Goal: Information Seeking & Learning: Learn about a topic

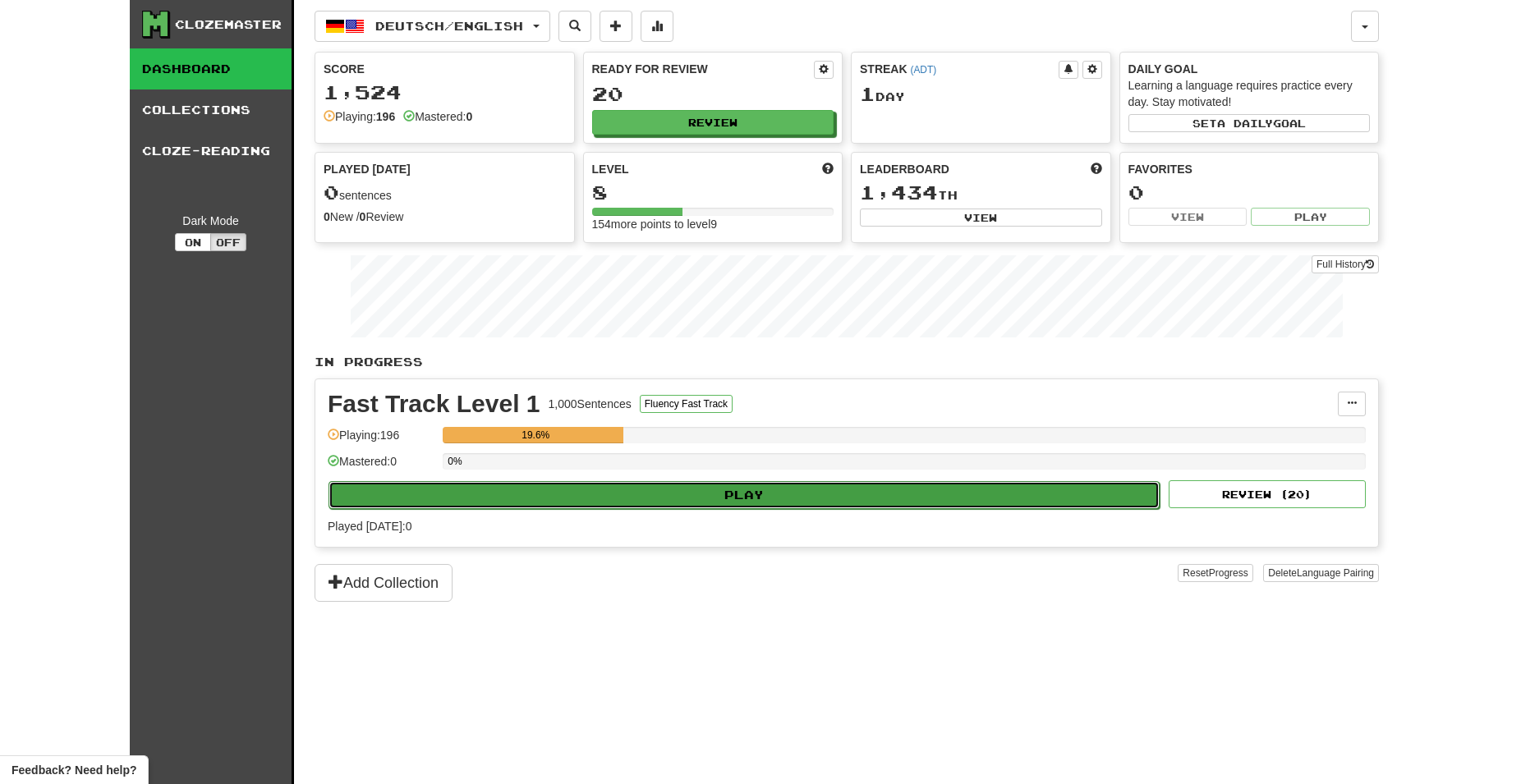
click at [693, 481] on button "Play" at bounding box center [744, 495] width 831 height 28
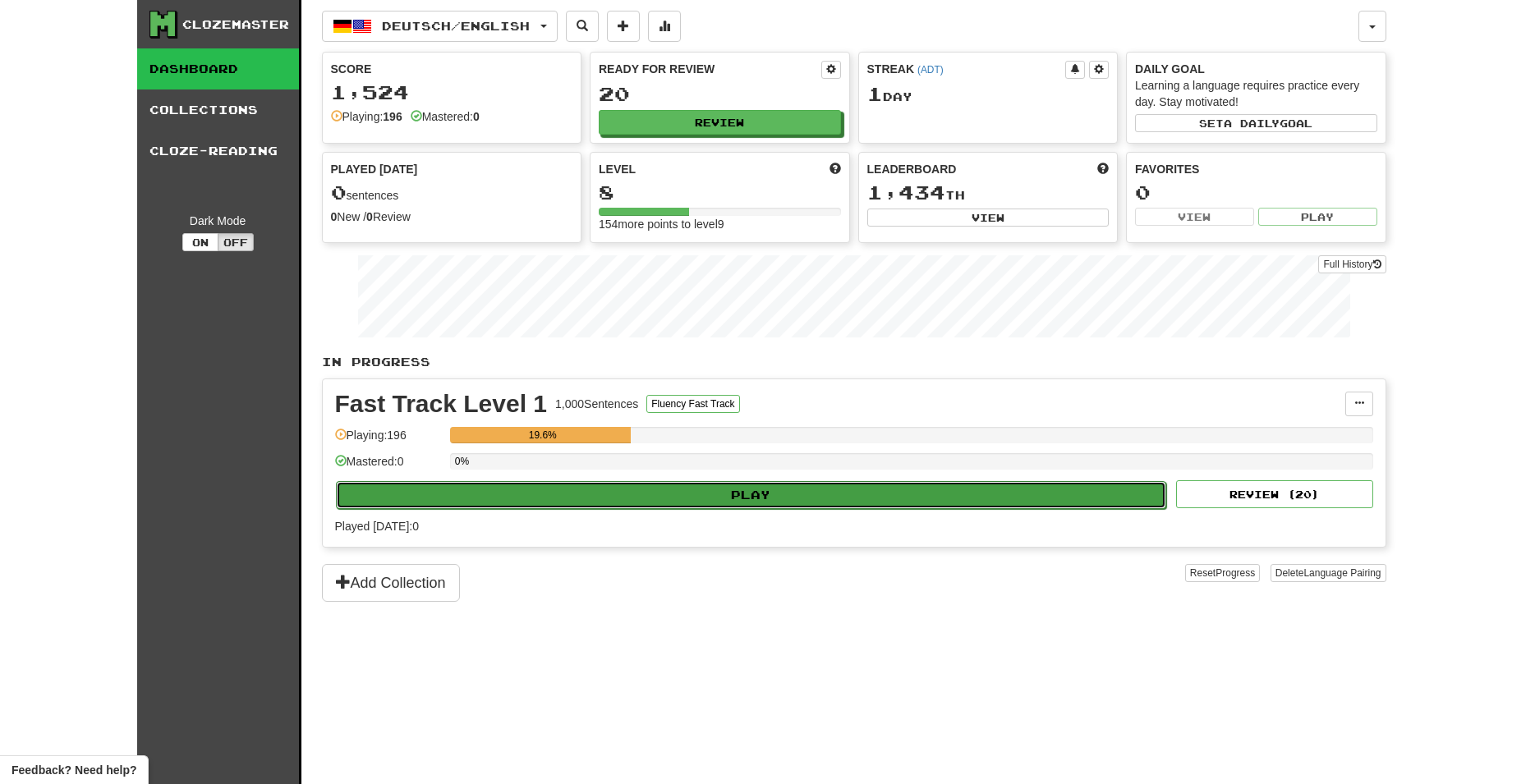
select select "**"
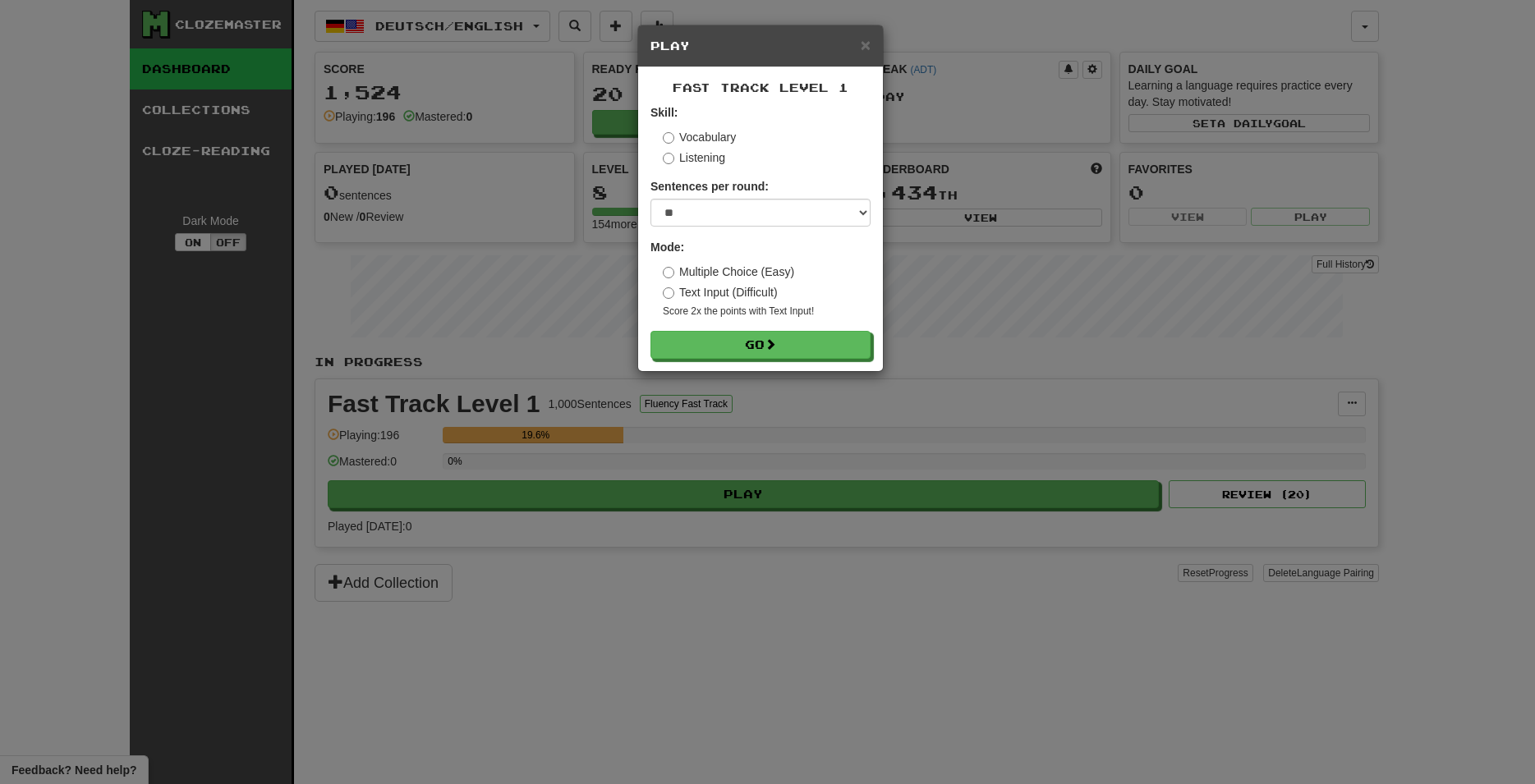
click at [730, 322] on form "Skill: Vocabulary Listening Sentences per round: * ** ** ** ** ** *** ******** …" at bounding box center [760, 231] width 220 height 254
click at [741, 341] on button "Go" at bounding box center [760, 346] width 220 height 28
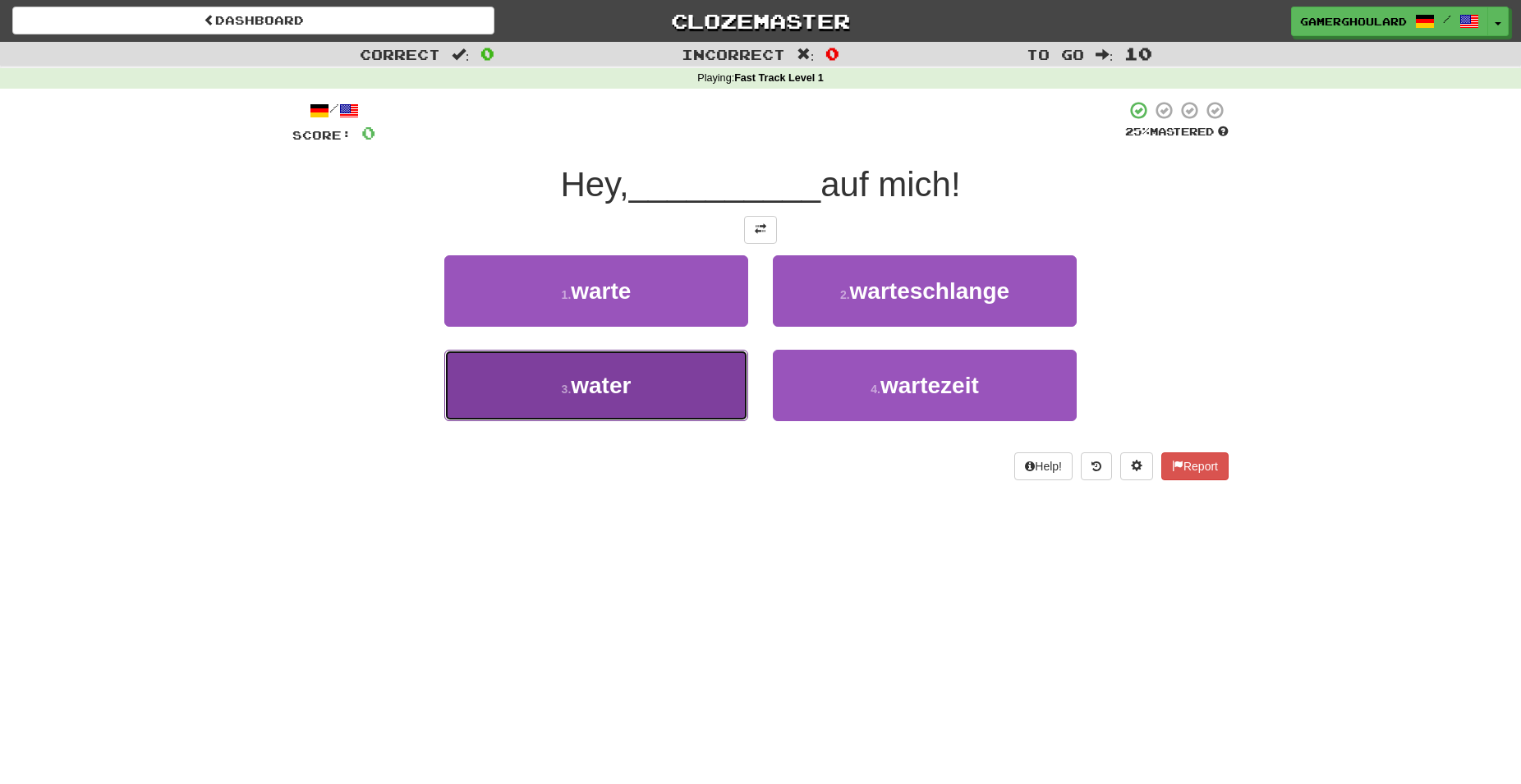
click at [585, 408] on button "3 . water" at bounding box center [596, 385] width 304 height 72
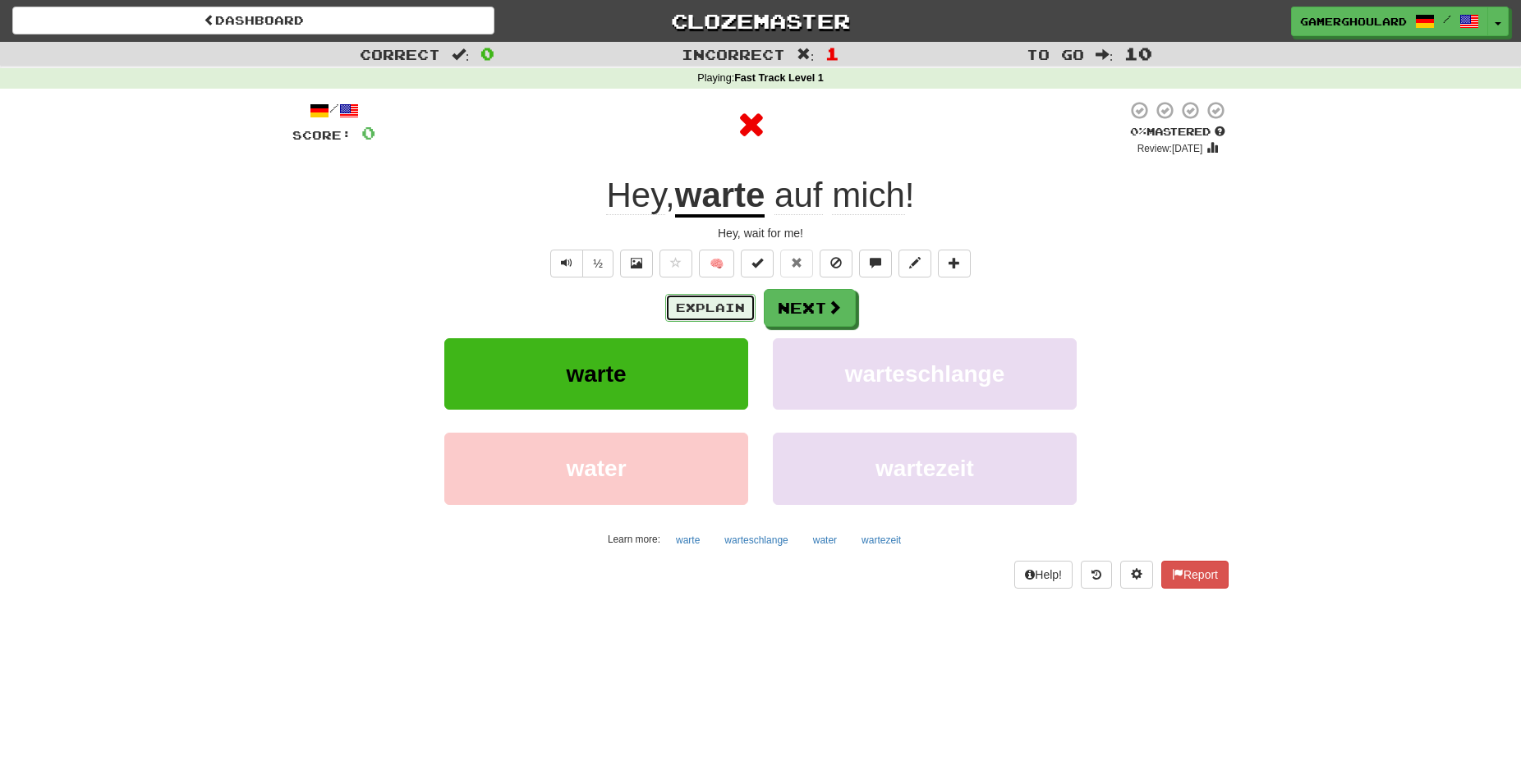
click at [687, 307] on button "Explain" at bounding box center [710, 308] width 90 height 28
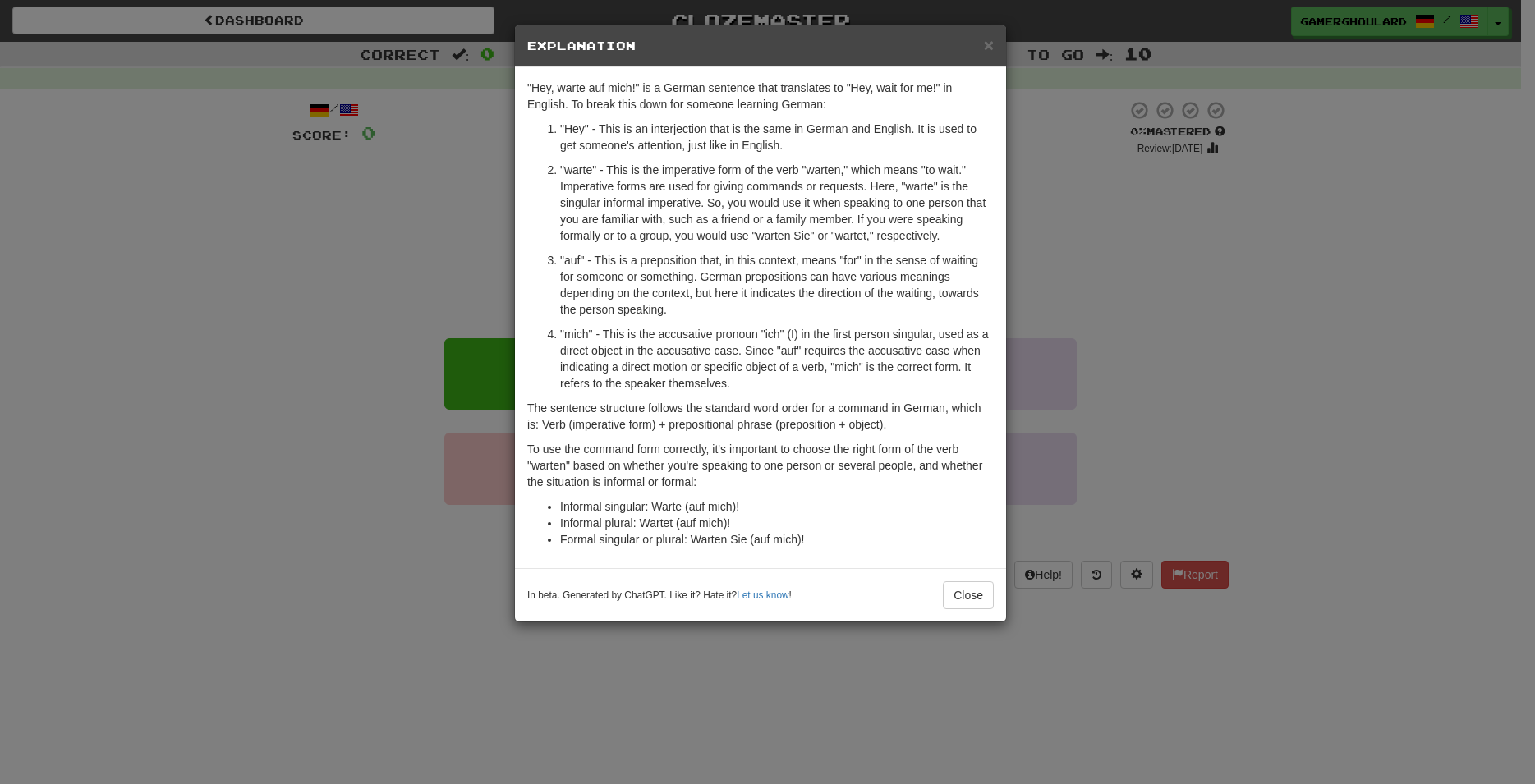
click at [1074, 346] on div "× Explanation "Hey, warte auf mich!" is a German sentence that translates to "H…" at bounding box center [768, 392] width 1535 height 784
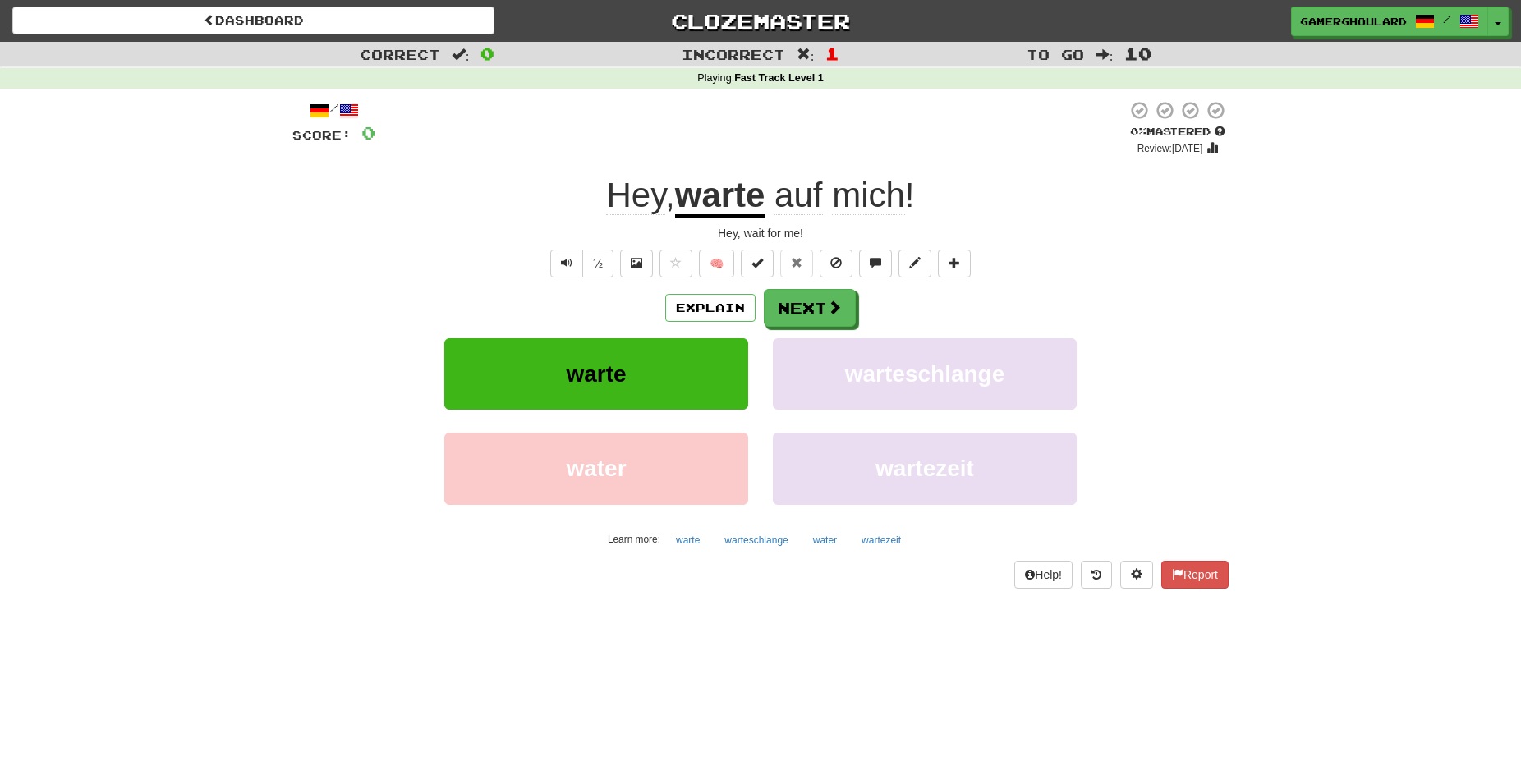
click at [851, 284] on div "/ Score: 0 0 % Mastered Review: 2025-10-15 Hey , warte auf mich ! Hey, wait for…" at bounding box center [760, 343] width 936 height 487
click at [845, 300] on button "Next" at bounding box center [811, 308] width 92 height 38
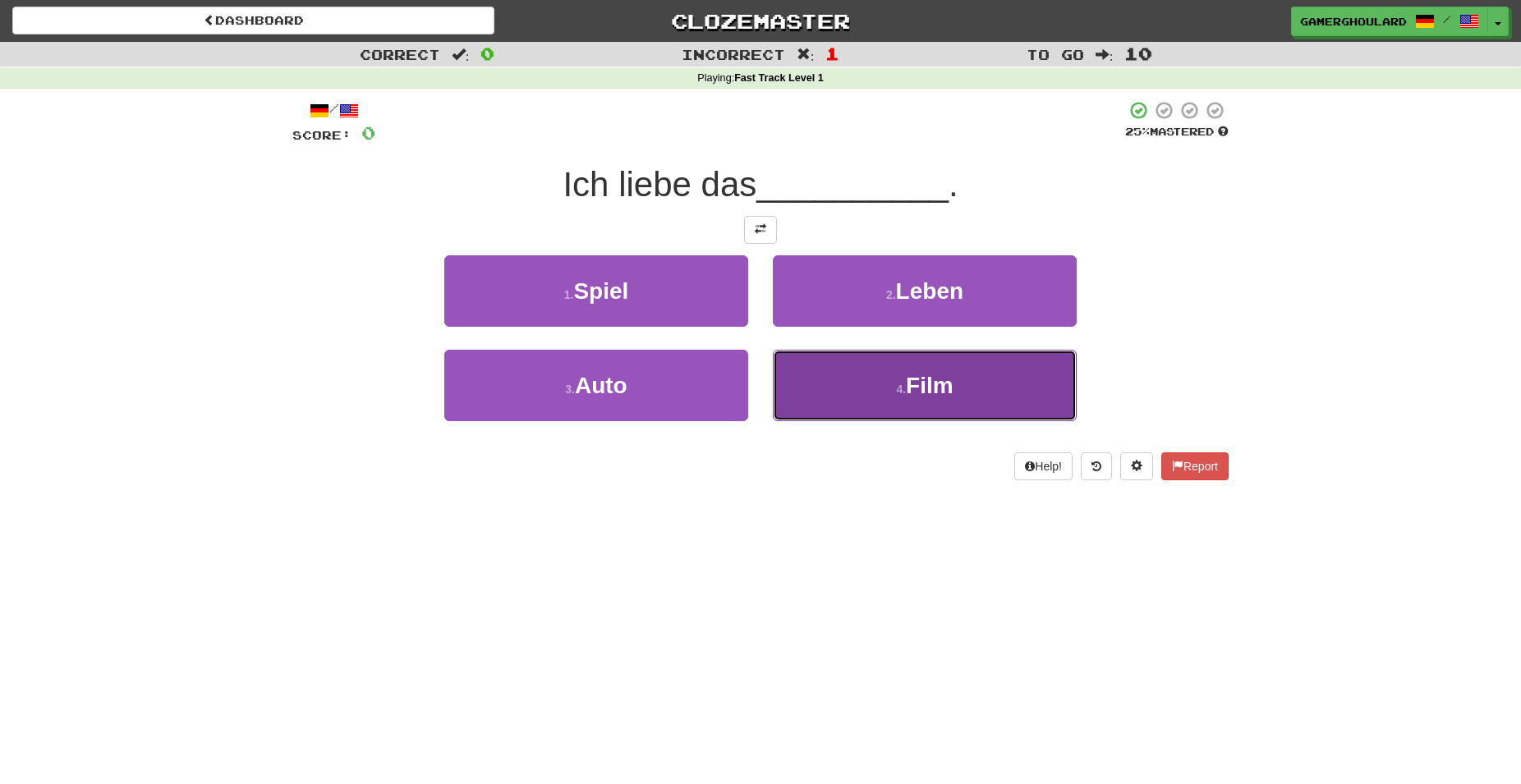
click at [900, 420] on button "4 . Film" at bounding box center [925, 385] width 304 height 72
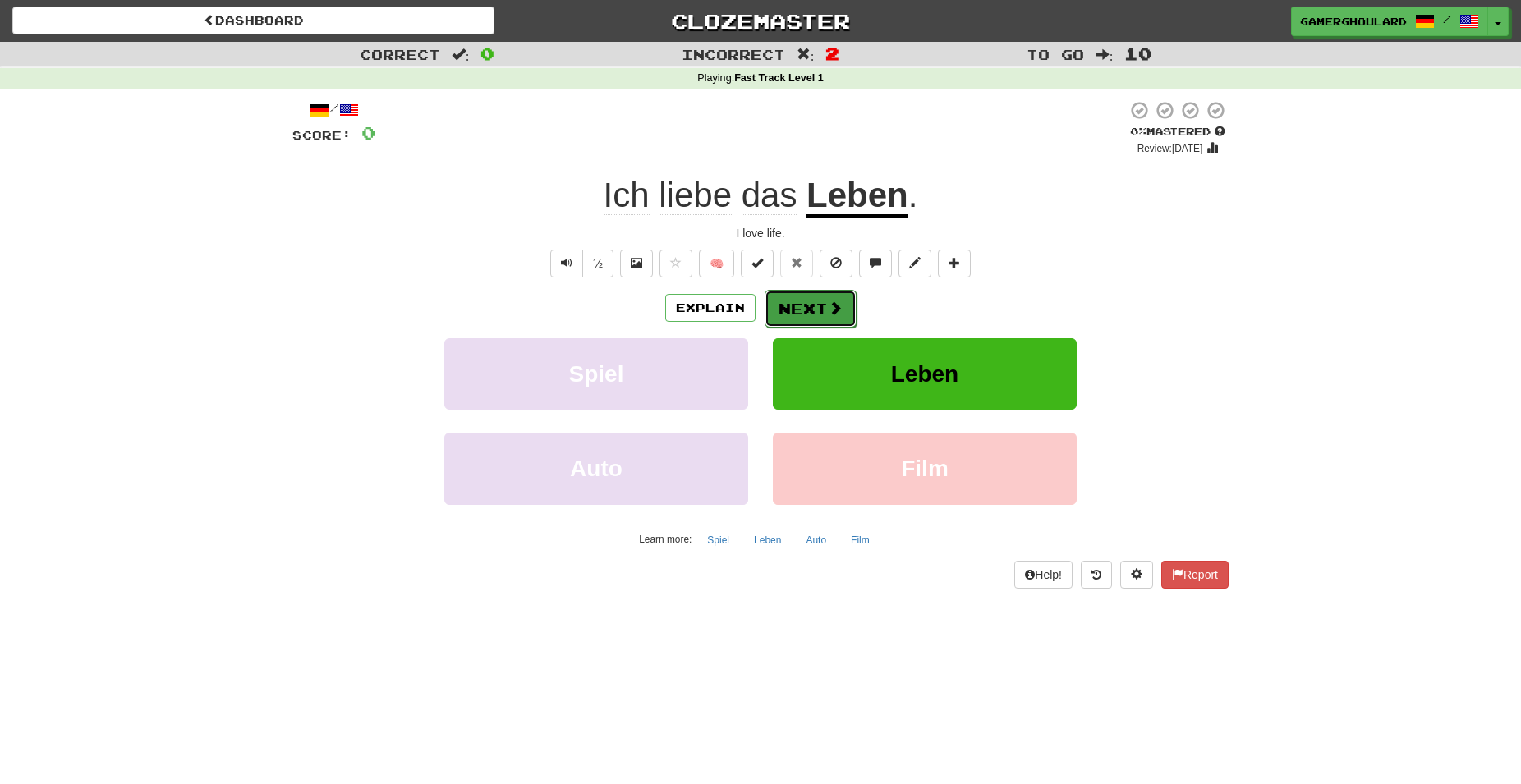
click at [830, 315] on span at bounding box center [835, 307] width 15 height 15
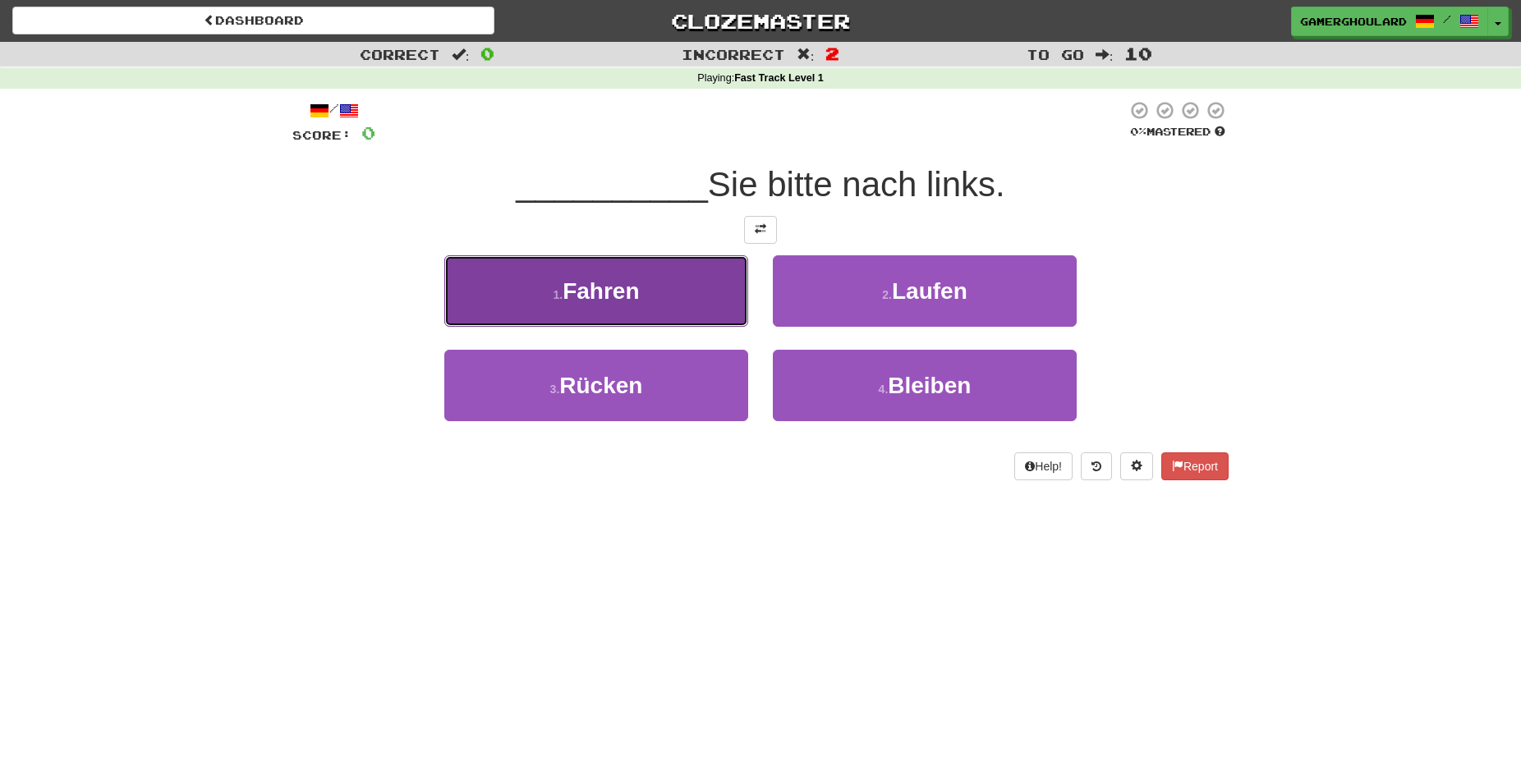
click at [597, 292] on span "Fahren" at bounding box center [601, 290] width 76 height 26
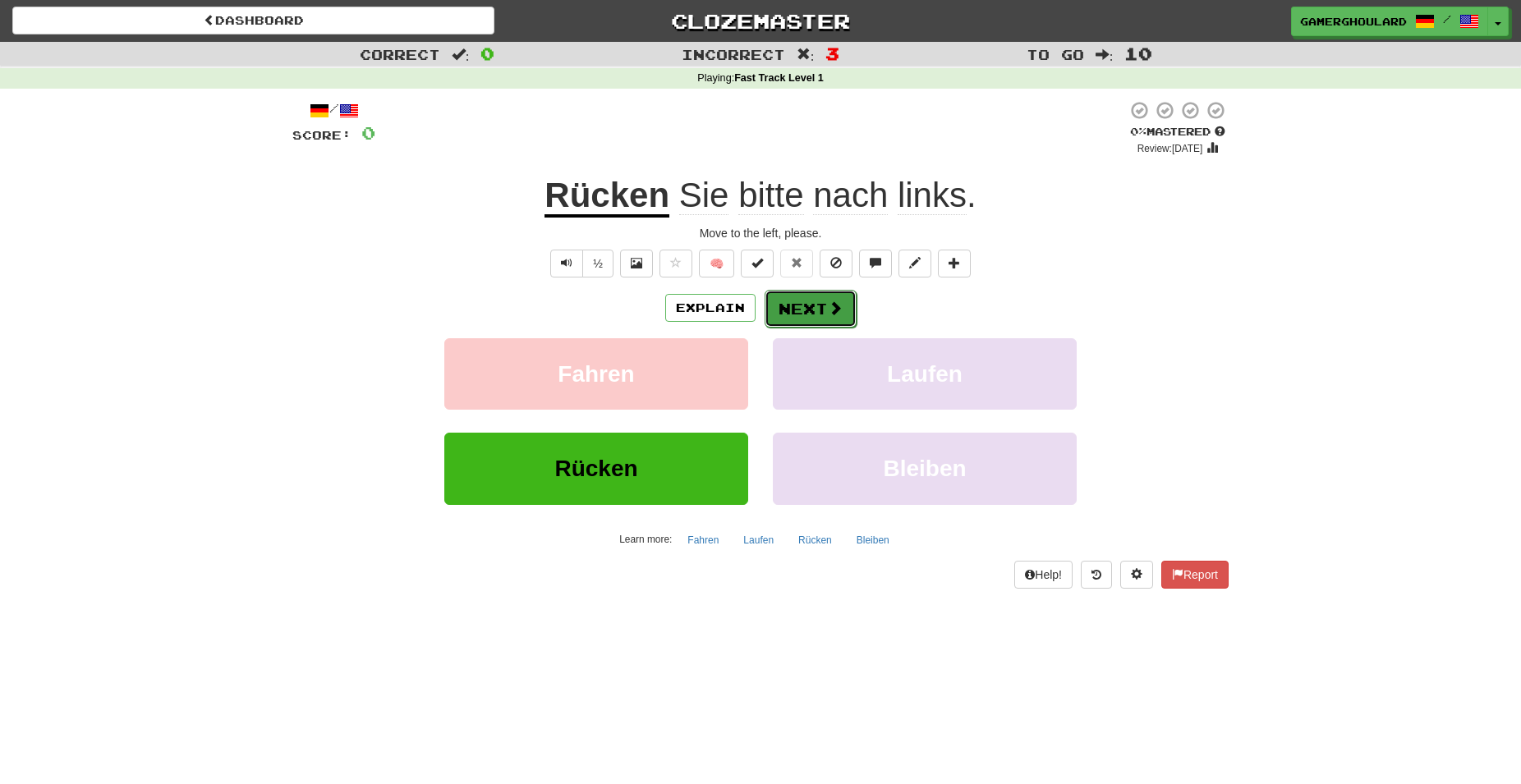
click at [816, 315] on button "Next" at bounding box center [811, 308] width 92 height 38
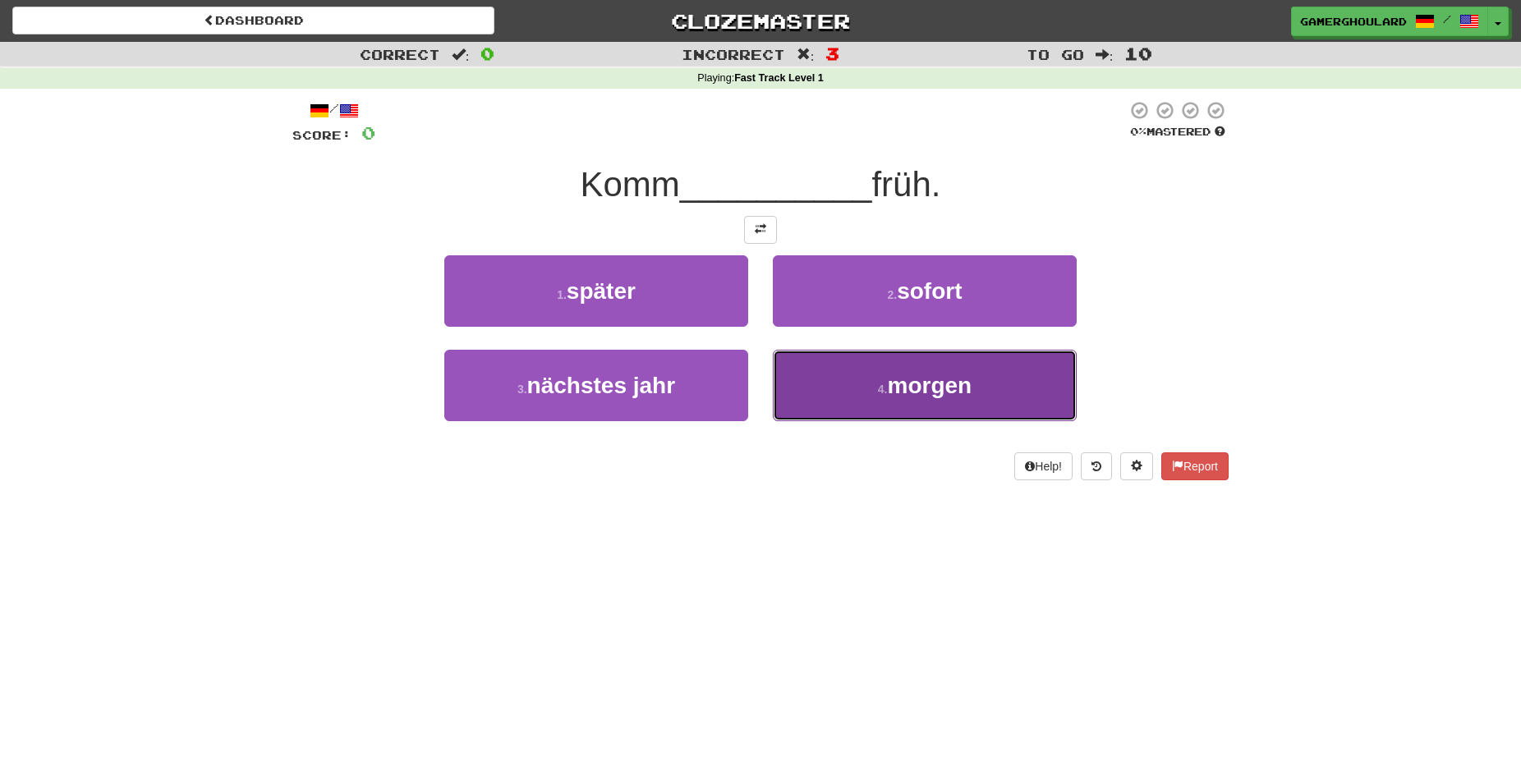
click at [904, 377] on span "morgen" at bounding box center [930, 385] width 85 height 26
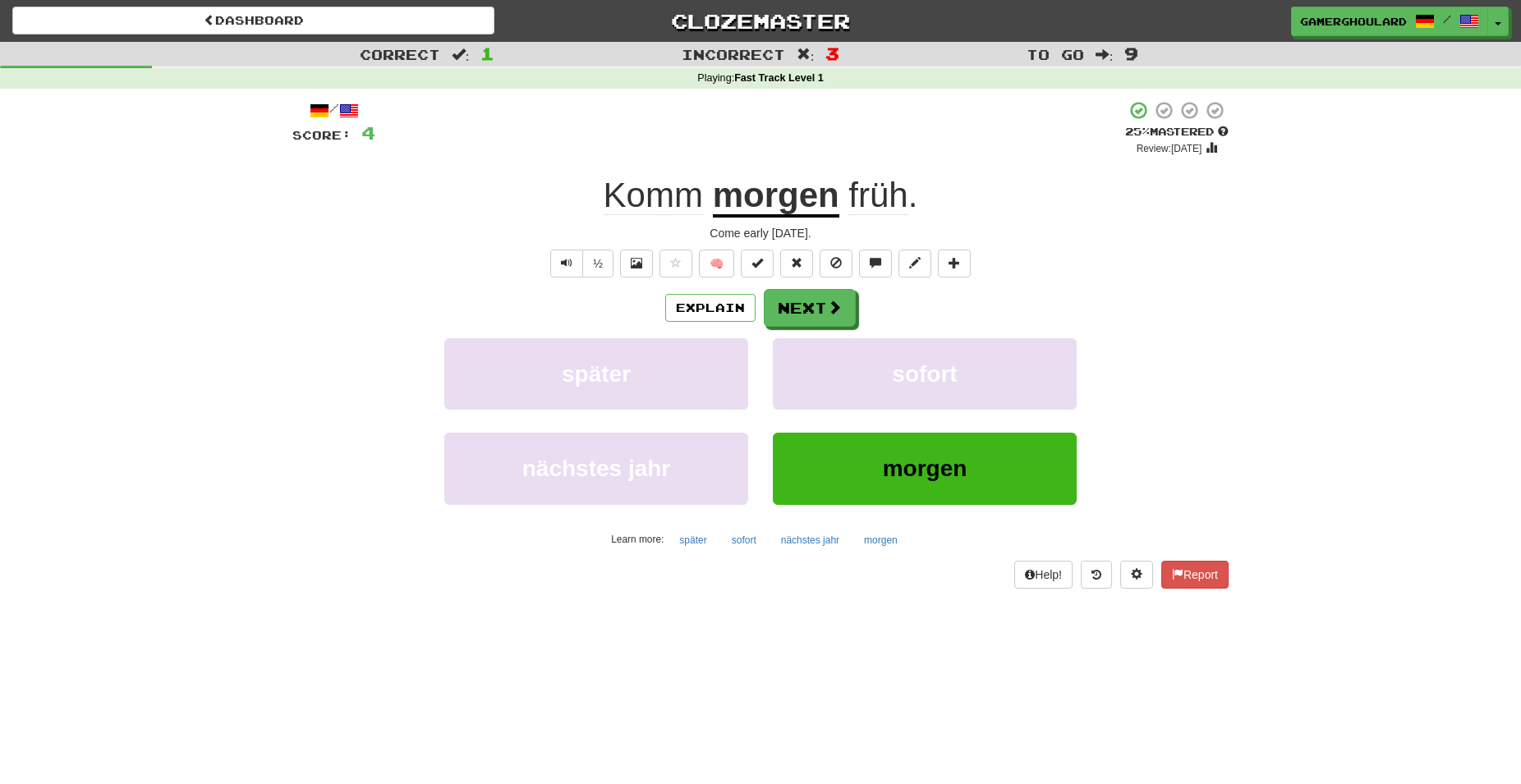
click at [870, 194] on span "früh" at bounding box center [877, 195] width 59 height 40
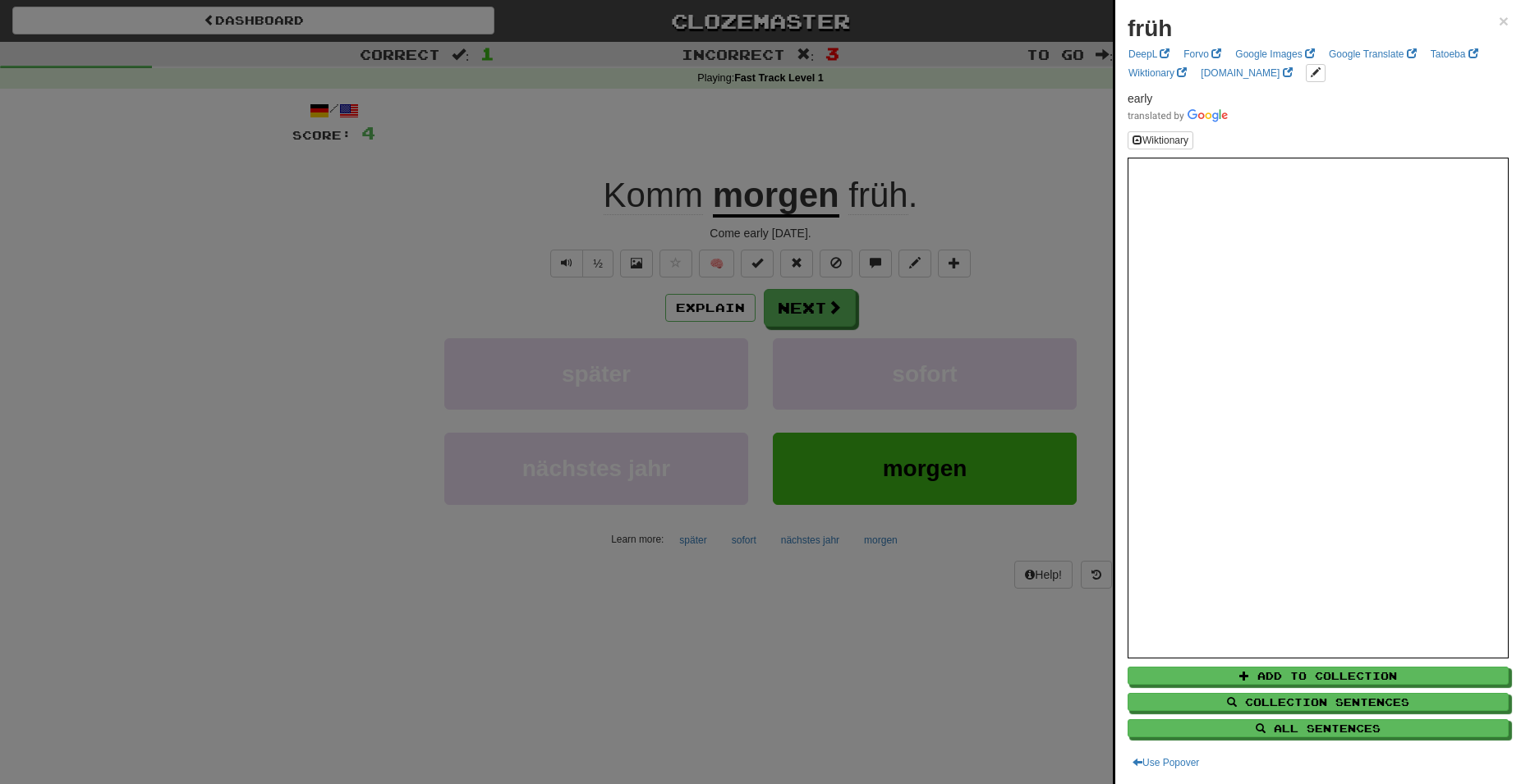
click at [933, 174] on div at bounding box center [760, 392] width 1521 height 784
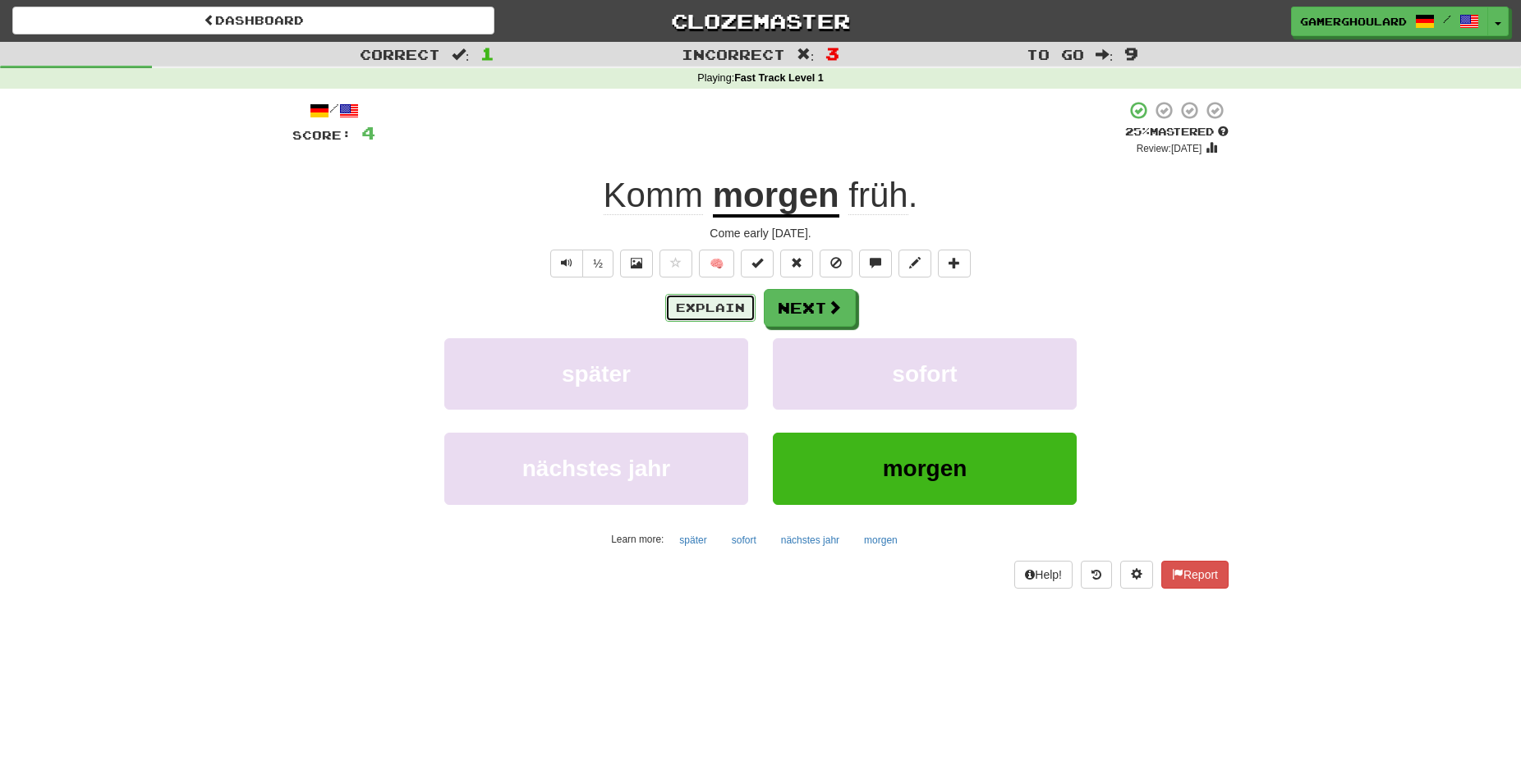
click at [714, 310] on button "Explain" at bounding box center [710, 308] width 90 height 28
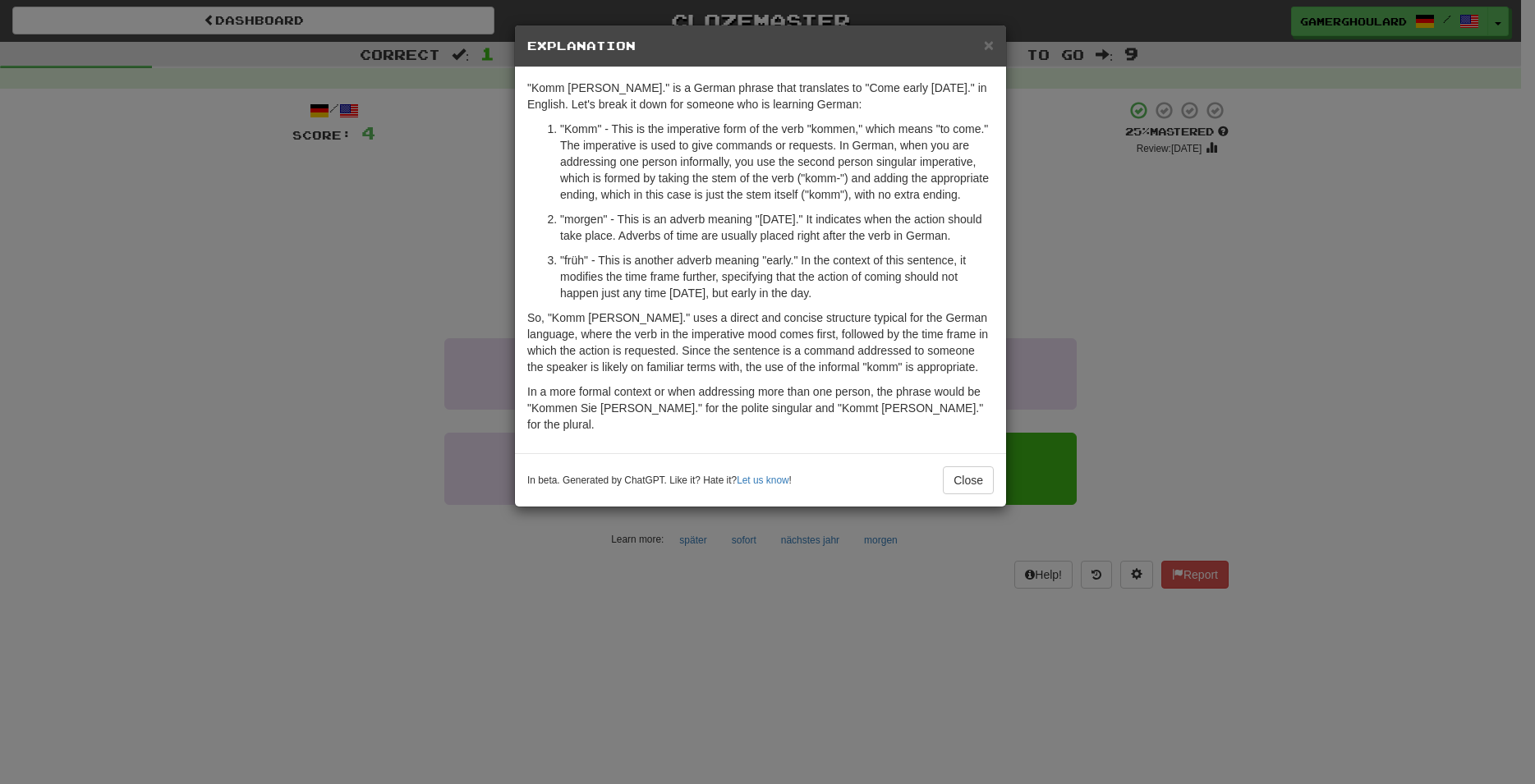
click at [1068, 248] on div "× Explanation "Komm morgen früh." is a German phrase that translates to "Come e…" at bounding box center [768, 392] width 1535 height 784
